Goal: Task Accomplishment & Management: Manage account settings

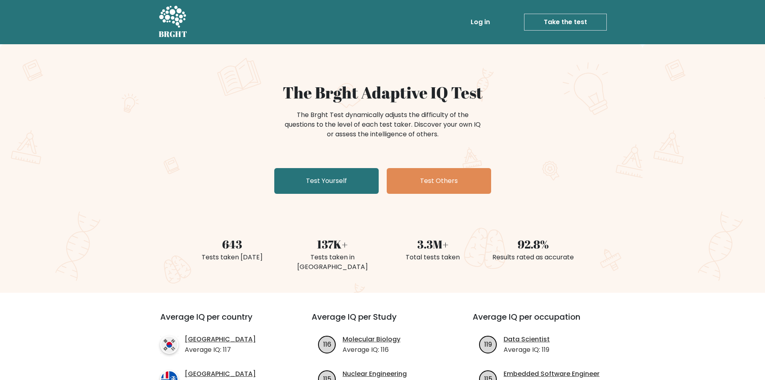
click at [479, 27] on link "Log in" at bounding box center [480, 22] width 26 height 16
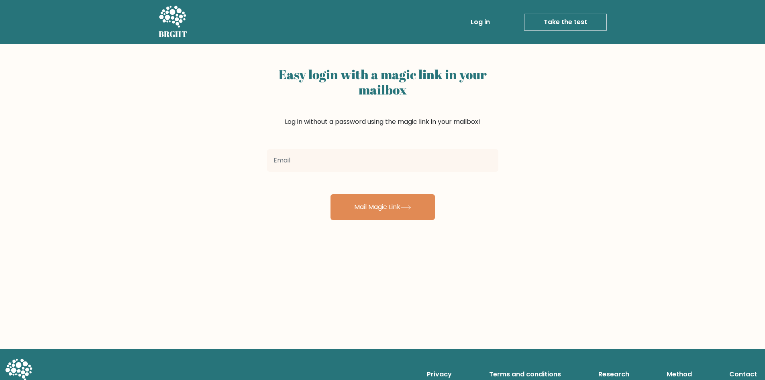
click at [307, 157] on input "email" at bounding box center [382, 160] width 231 height 22
type input "[EMAIL_ADDRESS][DOMAIN_NAME]"
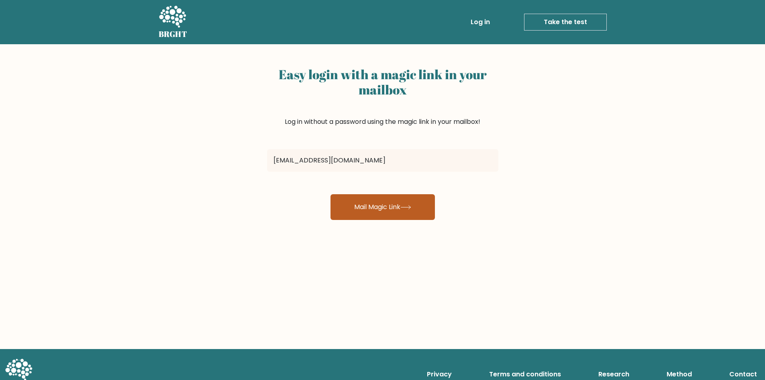
click at [390, 201] on button "Mail Magic Link" at bounding box center [383, 207] width 104 height 26
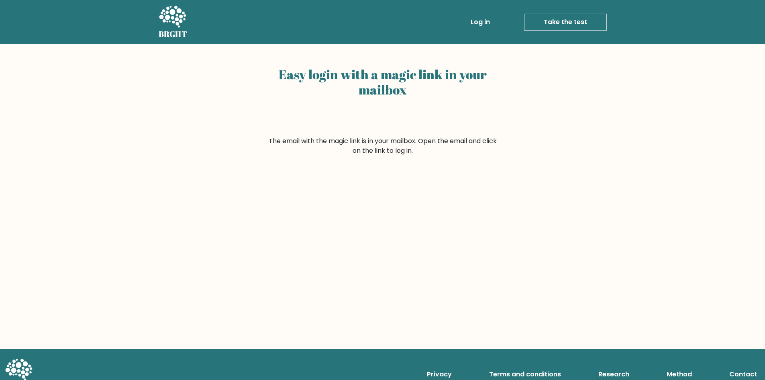
click at [164, 26] on icon at bounding box center [173, 17] width 28 height 24
